Goal: Task Accomplishment & Management: Complete application form

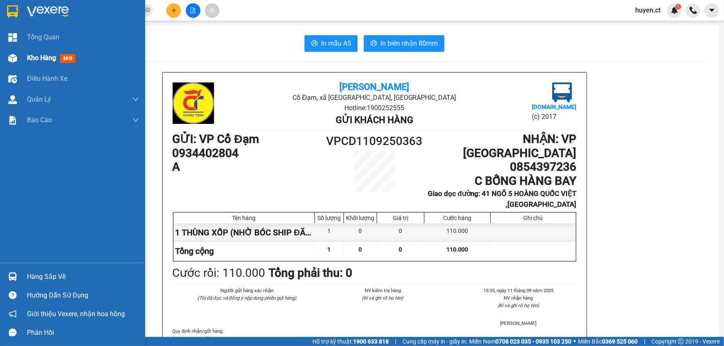
click at [66, 62] on span "mới" at bounding box center [67, 58] width 15 height 9
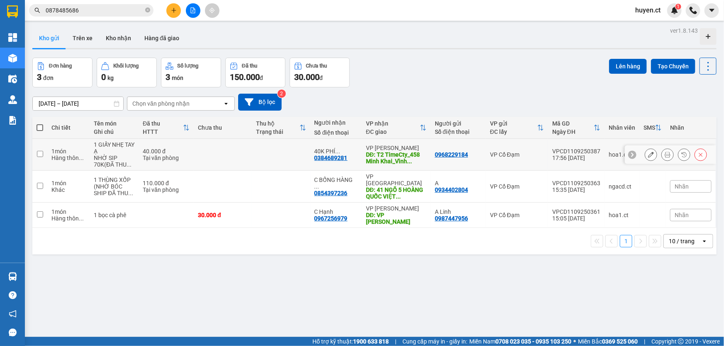
click at [41, 153] on input "checkbox" at bounding box center [40, 154] width 6 height 6
checkbox input "true"
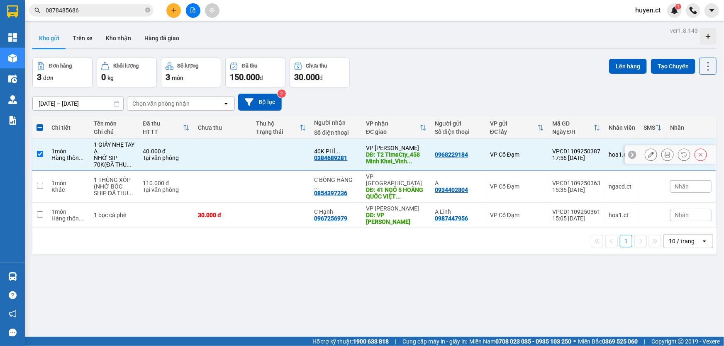
click at [664, 155] on icon at bounding box center [667, 155] width 6 height 6
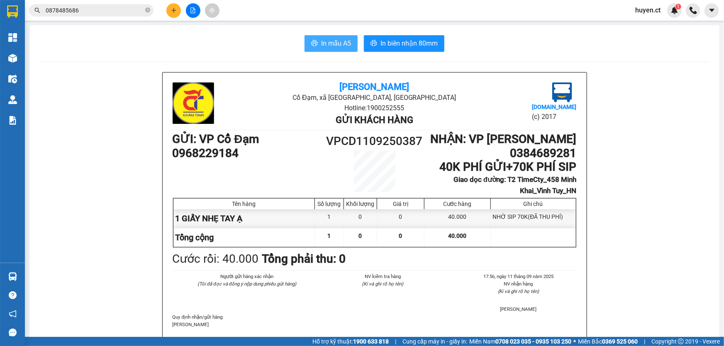
click at [328, 41] on span "In mẫu A5" at bounding box center [336, 43] width 30 height 10
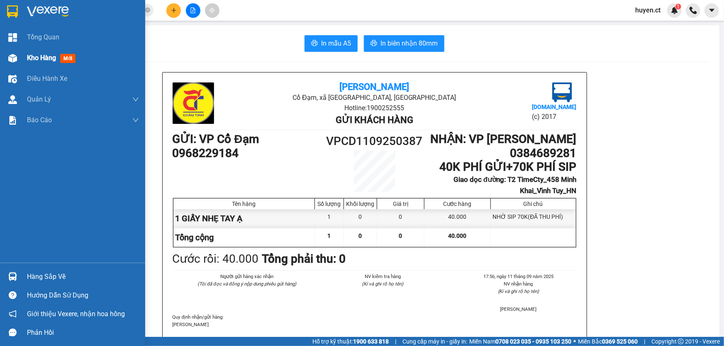
click at [36, 62] on div "Kho hàng mới" at bounding box center [53, 58] width 52 height 10
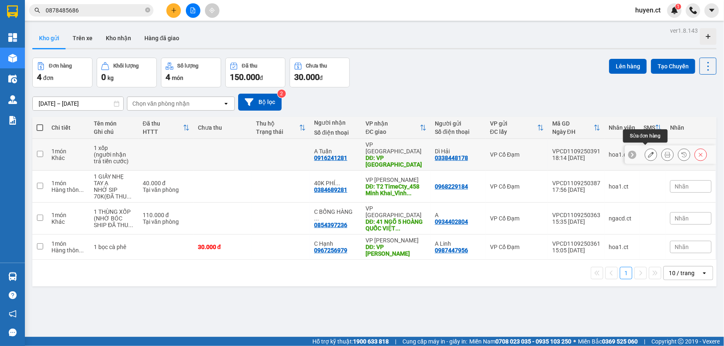
click at [648, 153] on icon at bounding box center [651, 155] width 6 height 6
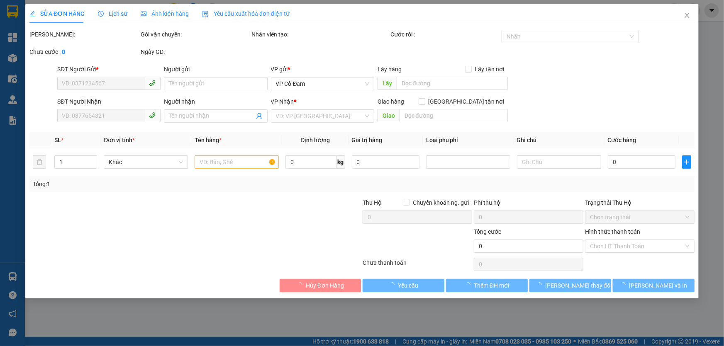
type input "0338448178"
type input "Dì Hải"
type input "0916241281"
type input "A Tuấn"
type input "VP [GEOGRAPHIC_DATA]"
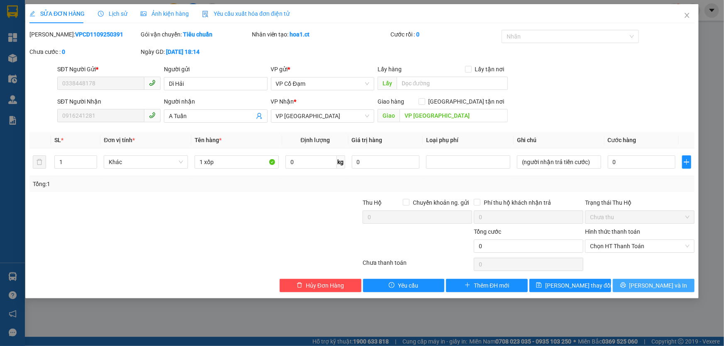
click at [654, 285] on span "[PERSON_NAME] và In" at bounding box center [658, 285] width 58 height 9
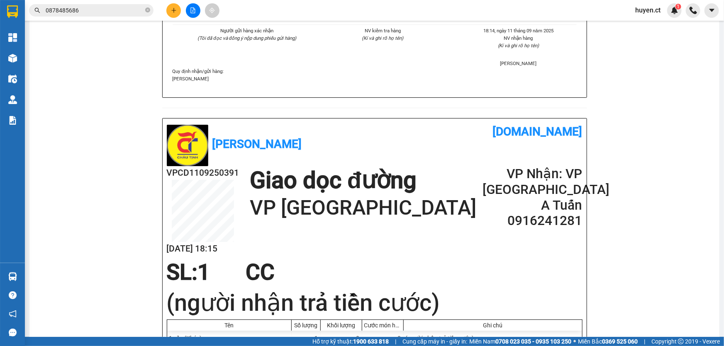
scroll to position [274, 0]
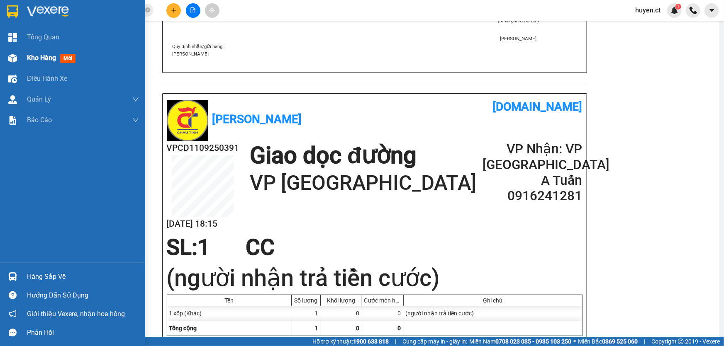
click at [70, 58] on span "mới" at bounding box center [67, 58] width 15 height 9
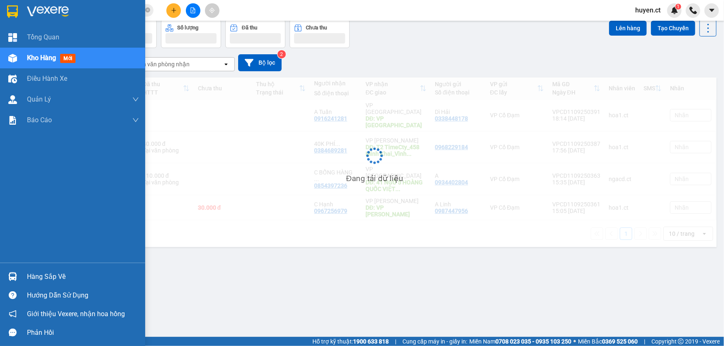
scroll to position [38, 0]
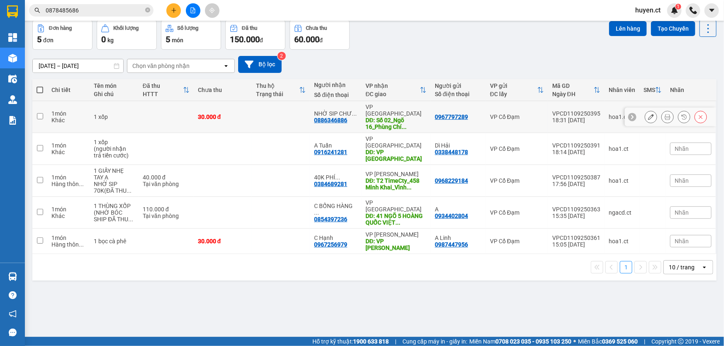
click at [39, 115] on input "checkbox" at bounding box center [40, 116] width 6 height 6
checkbox input "true"
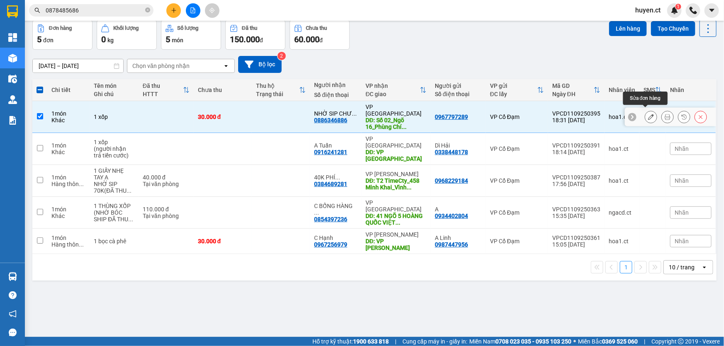
click at [648, 114] on icon at bounding box center [651, 117] width 6 height 6
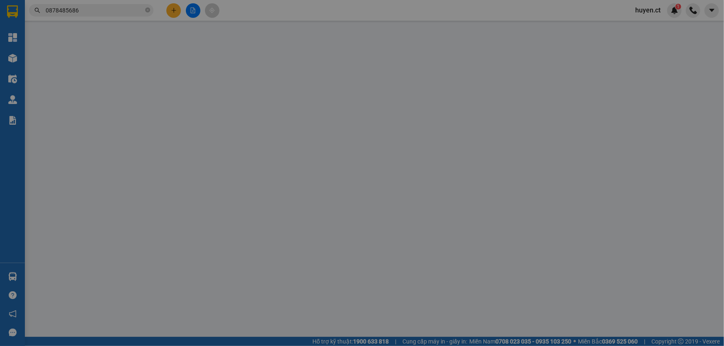
type input "0967797289"
type input "0886346886"
type input "NHỜ SIP CHƯA THU PHÍ SIP"
type input "Số 02_Ngõ 16_Phùng Chí Kiên_Nghĩa Đô_HN"
type input "30.000"
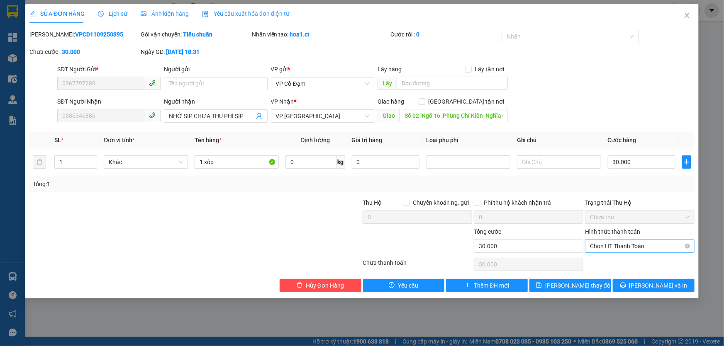
click at [613, 244] on span "Chọn HT Thanh Toán" at bounding box center [640, 246] width 100 height 12
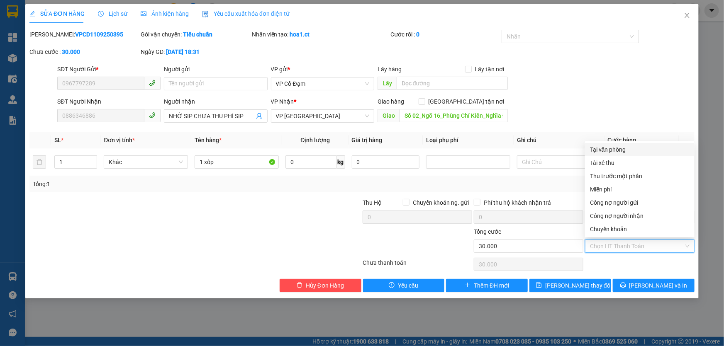
click at [617, 151] on div "Tại văn phòng" at bounding box center [640, 149] width 100 height 9
type input "0"
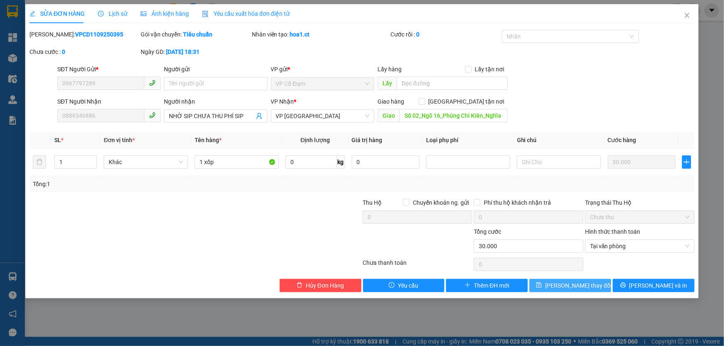
click at [582, 284] on span "[PERSON_NAME] thay đổi" at bounding box center [578, 285] width 66 height 9
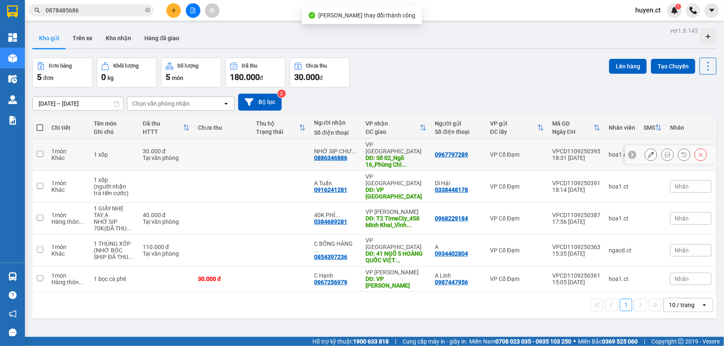
click at [46, 151] on td at bounding box center [39, 155] width 15 height 32
checkbox input "true"
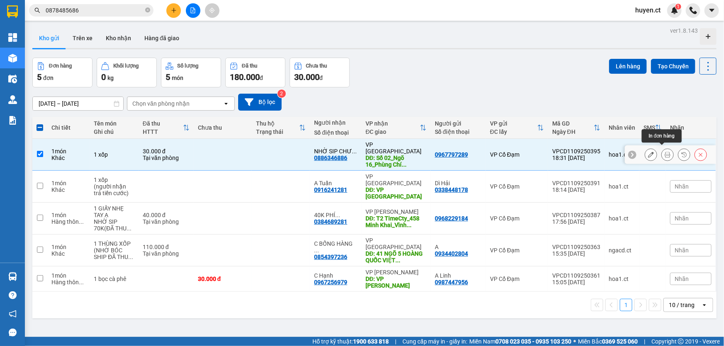
click at [661, 150] on button at bounding box center [667, 155] width 12 height 15
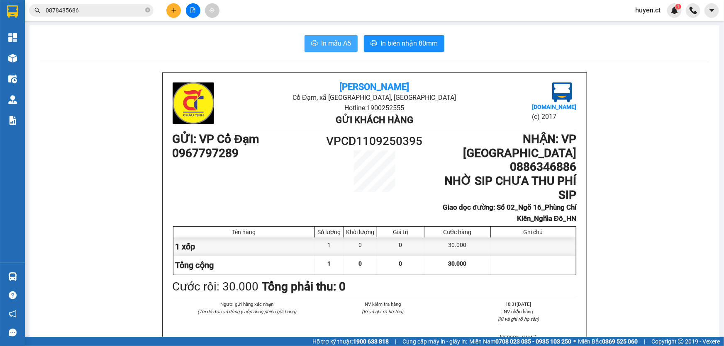
click at [321, 45] on span "In mẫu A5" at bounding box center [336, 43] width 30 height 10
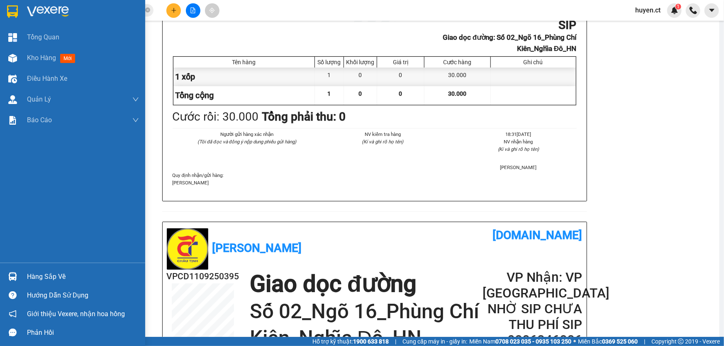
scroll to position [113, 0]
